Goal: Information Seeking & Learning: Understand process/instructions

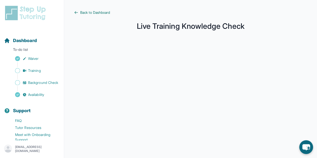
click at [94, 15] on main "Back to Dashboard Live Training Knowledge Check" at bounding box center [190, 133] width 253 height 266
click at [94, 15] on span "Back to Dashboard" at bounding box center [95, 12] width 30 height 5
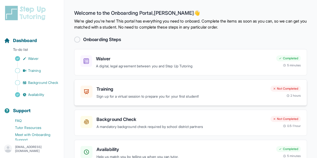
click at [181, 94] on p "Sign up for a virtual session to prepare you for your first student!" at bounding box center [181, 97] width 170 height 6
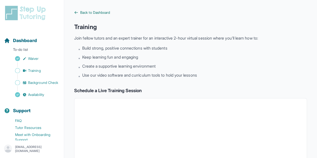
click at [93, 13] on span "Back to Dashboard" at bounding box center [95, 12] width 30 height 5
